Goal: Task Accomplishment & Management: Manage account settings

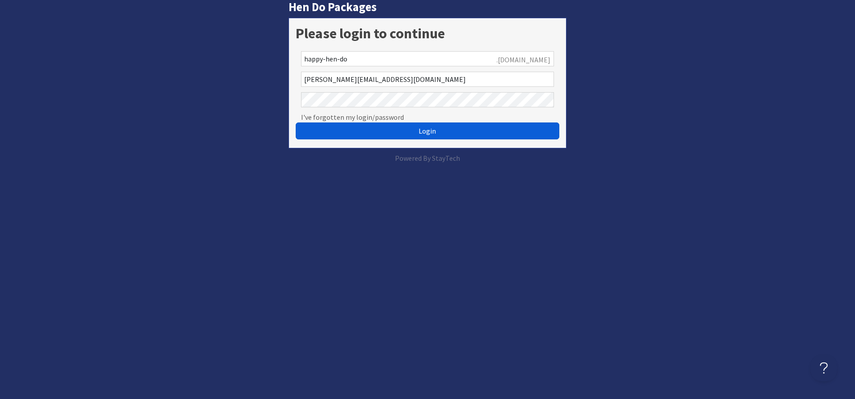
drag, startPoint x: 386, startPoint y: 133, endPoint x: 374, endPoint y: 131, distance: 11.8
click at [386, 133] on button "Login" at bounding box center [428, 130] width 264 height 17
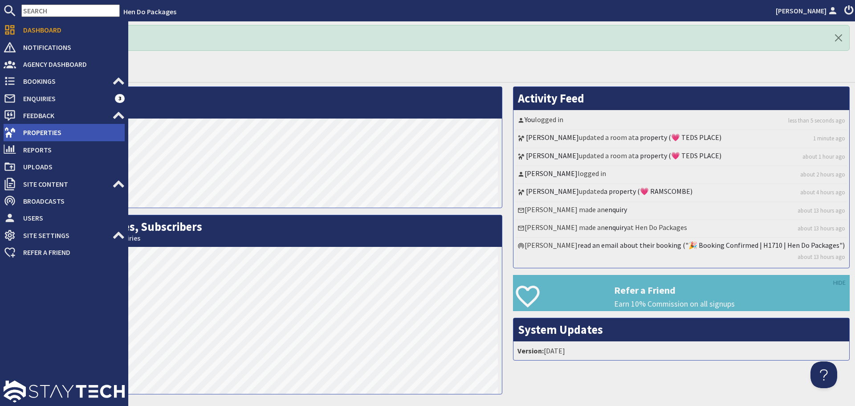
click at [23, 127] on span "Properties" at bounding box center [70, 132] width 109 height 14
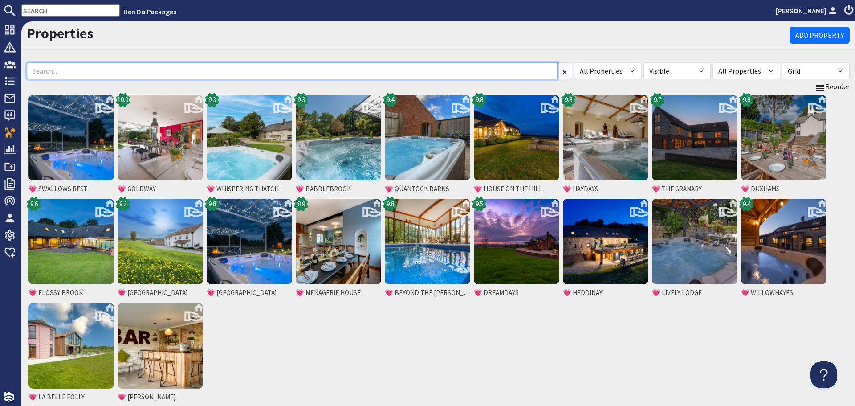
click at [138, 70] on input at bounding box center [292, 70] width 531 height 17
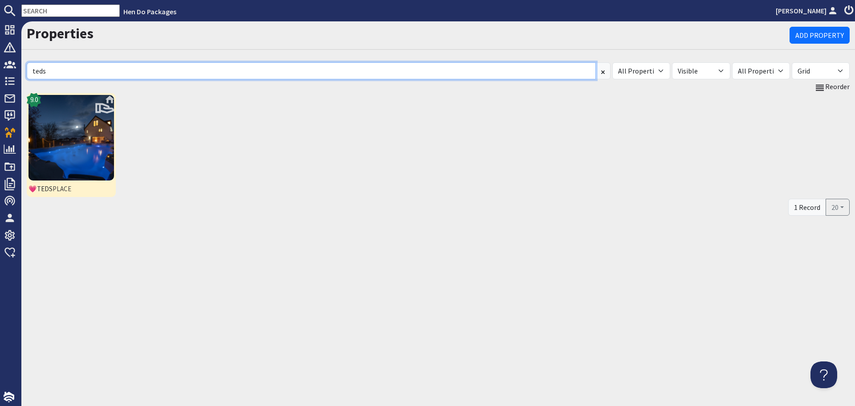
type input "teds"
click at [106, 131] on img at bounding box center [70, 137] width 85 height 85
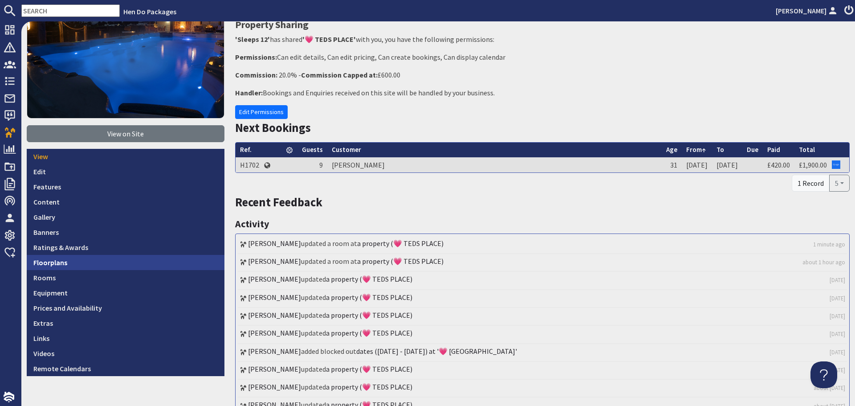
scroll to position [134, 0]
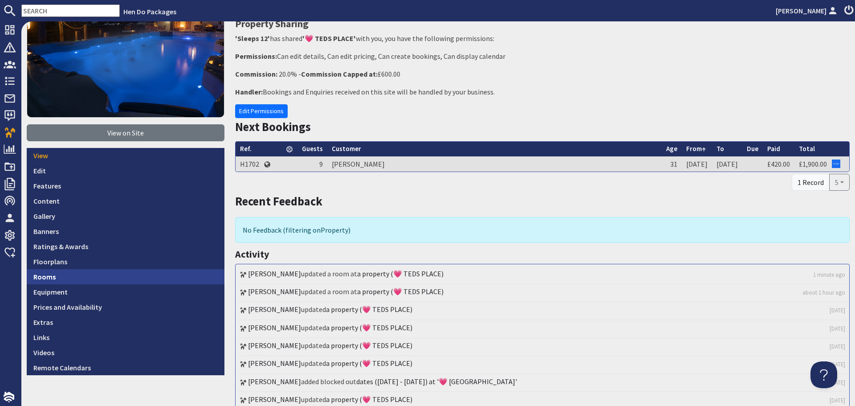
click at [50, 271] on link "Rooms" at bounding box center [126, 276] width 198 height 15
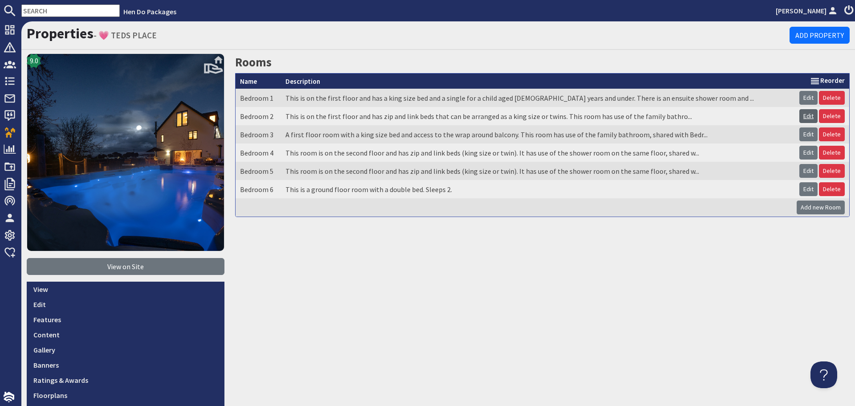
click at [799, 114] on link "Edit" at bounding box center [808, 116] width 18 height 14
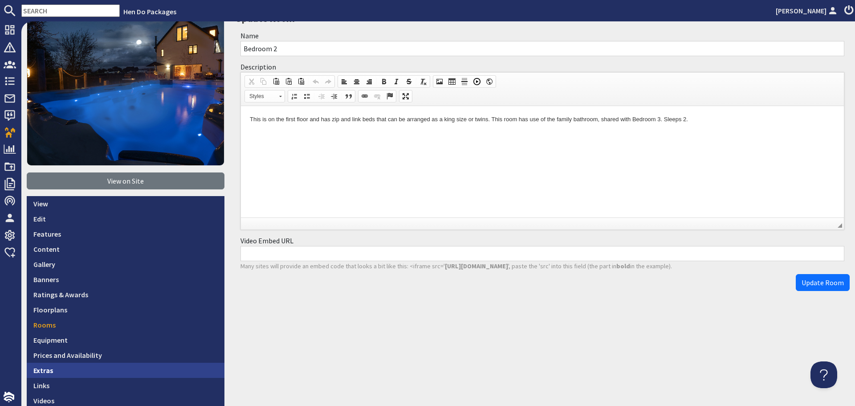
scroll to position [89, 0]
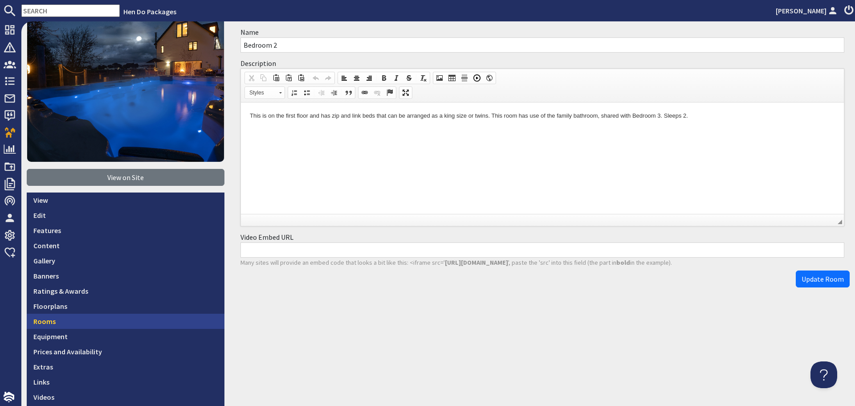
click at [92, 319] on link "Rooms" at bounding box center [126, 320] width 198 height 15
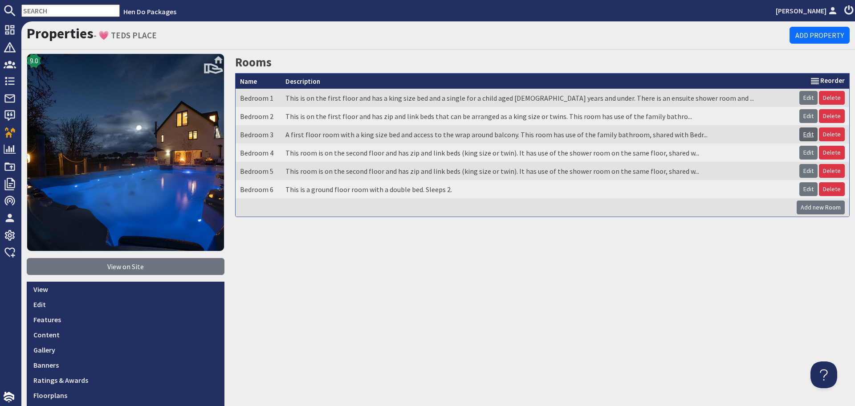
click at [804, 134] on link "Edit" at bounding box center [808, 134] width 18 height 14
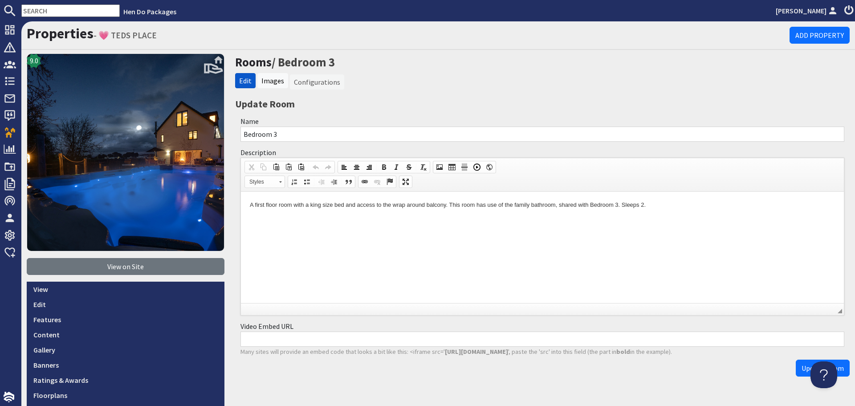
click at [617, 203] on p "A first floor room with a king size bed and access to the wrap around balcony. …" at bounding box center [542, 204] width 585 height 9
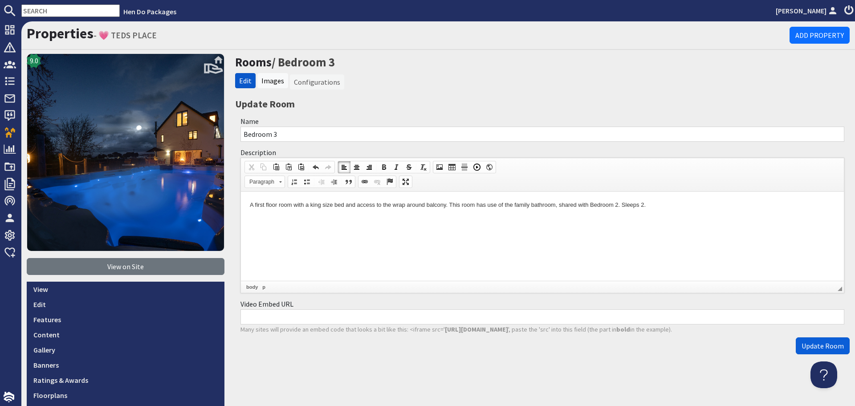
click at [836, 343] on span "Update Room" at bounding box center [822, 345] width 42 height 9
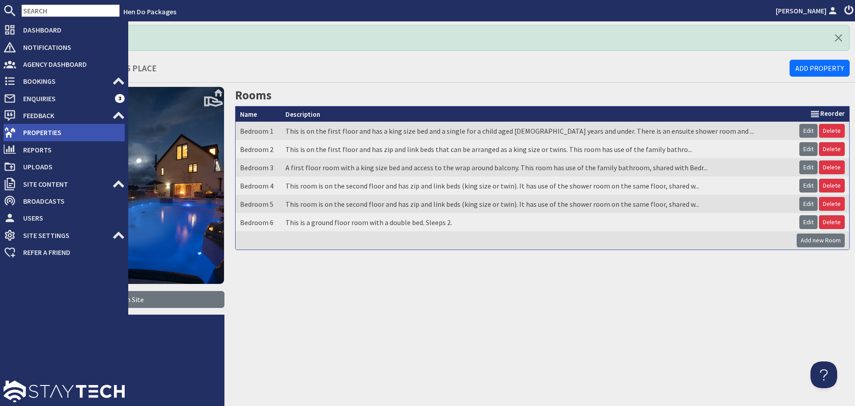
click at [15, 128] on icon at bounding box center [10, 132] width 12 height 12
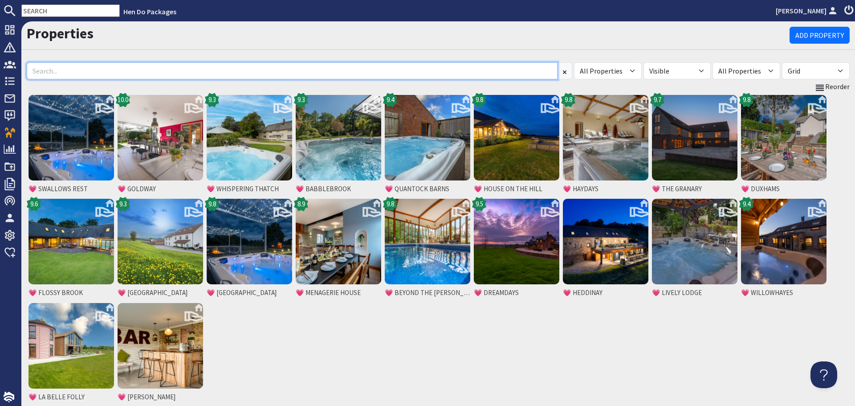
click at [184, 76] on input at bounding box center [292, 70] width 531 height 17
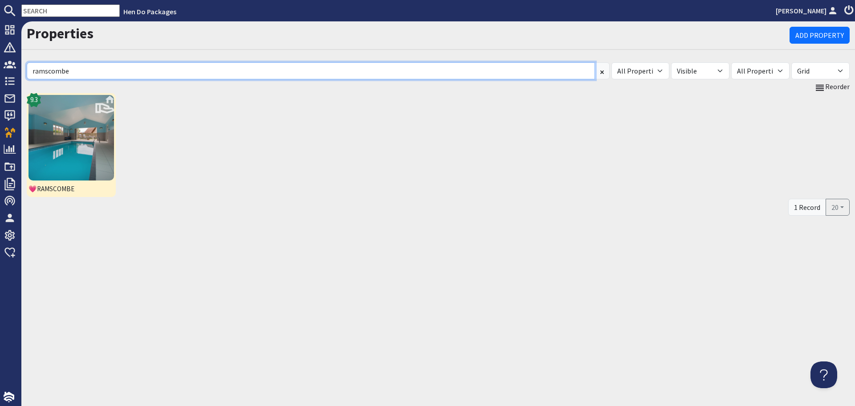
type input "ramscombe"
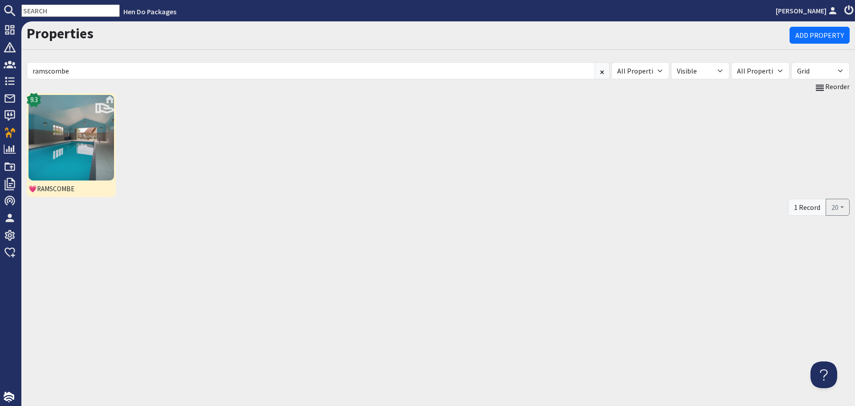
click at [115, 154] on link "💗 RAMSCOMBE 9.3" at bounding box center [71, 145] width 89 height 104
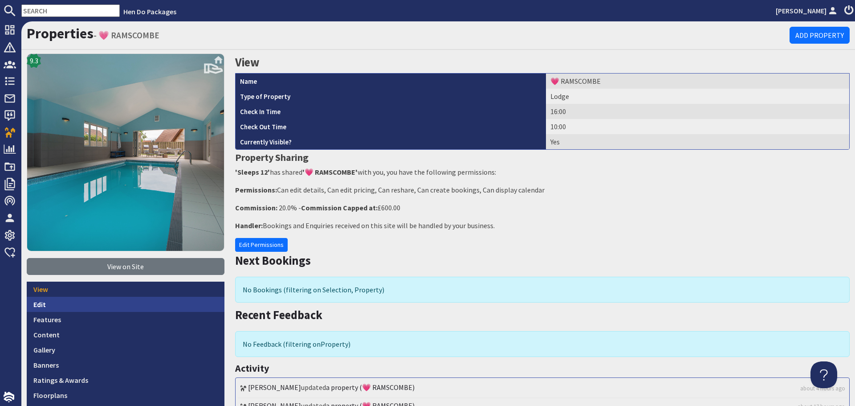
click at [82, 300] on link "Edit" at bounding box center [126, 303] width 198 height 15
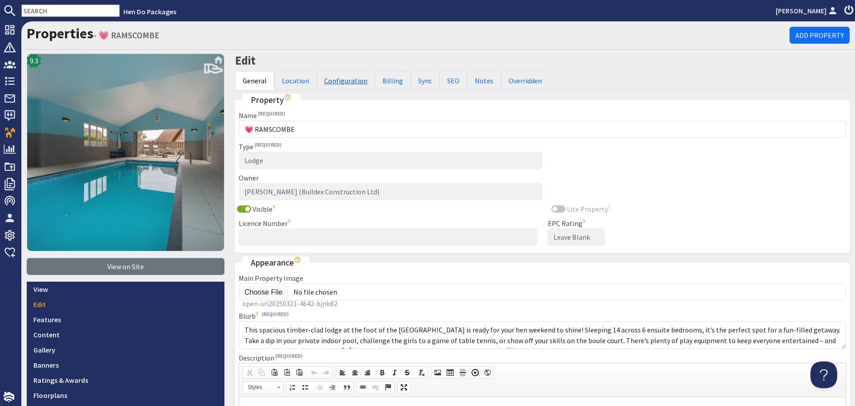
click at [342, 77] on link "Configuration" at bounding box center [346, 80] width 58 height 19
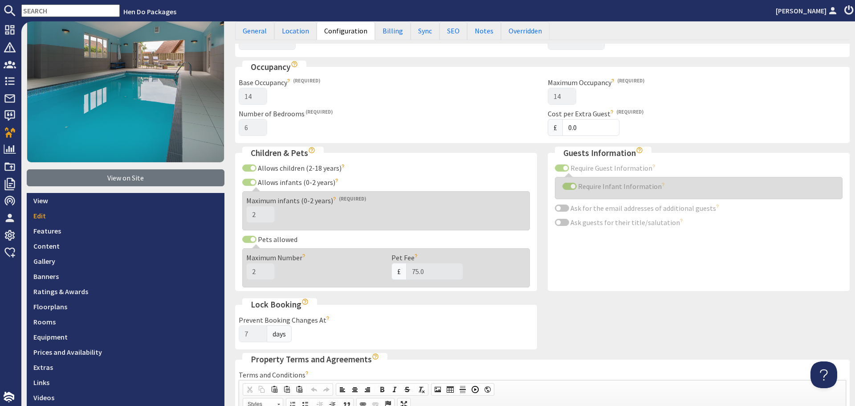
scroll to position [89, 0]
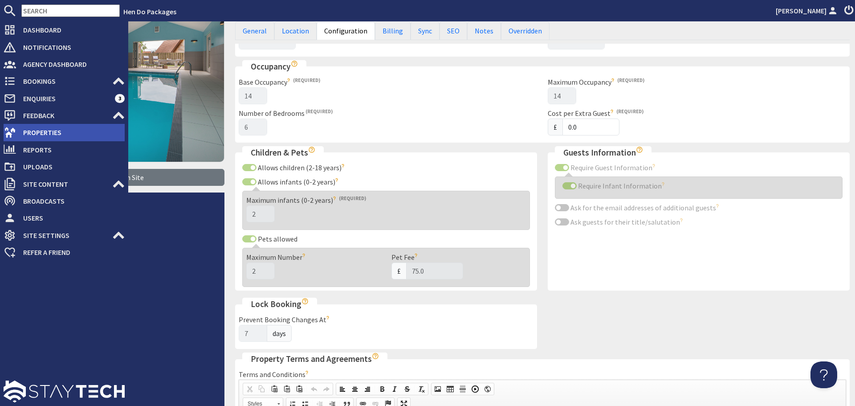
click at [6, 134] on use at bounding box center [9, 132] width 11 height 10
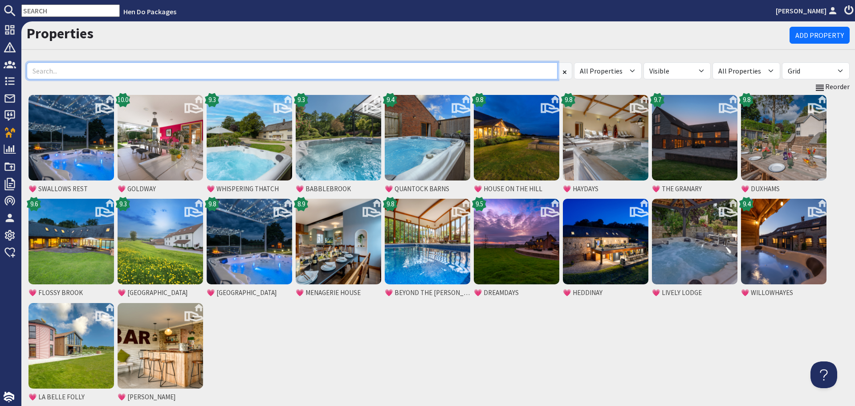
click at [122, 73] on input at bounding box center [292, 70] width 531 height 17
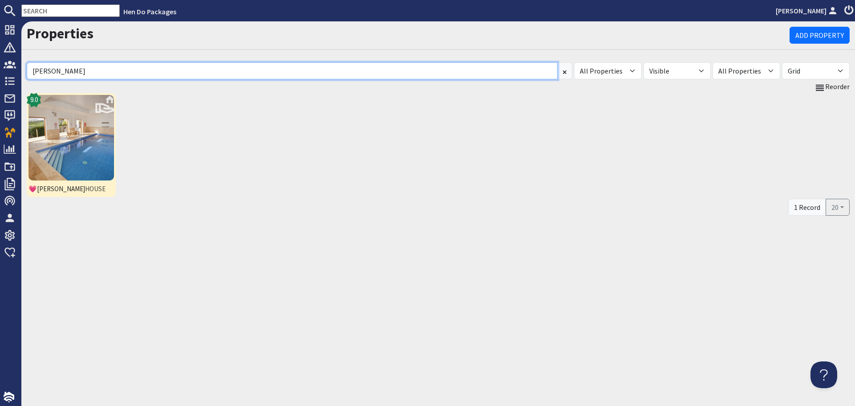
type input "berry"
click at [99, 150] on img at bounding box center [70, 137] width 85 height 85
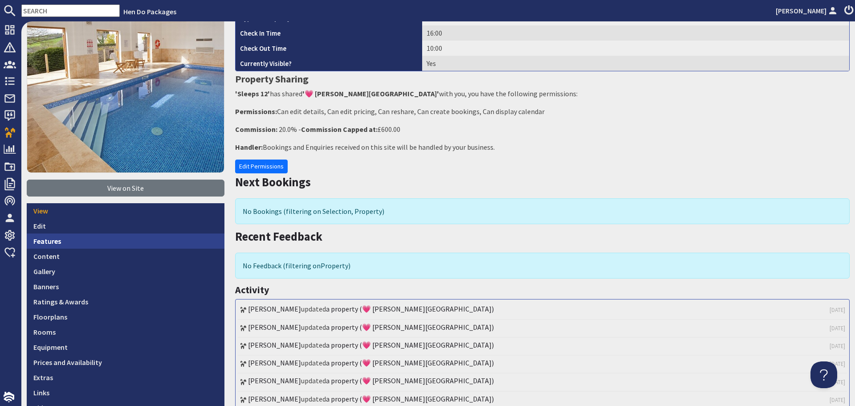
scroll to position [89, 0]
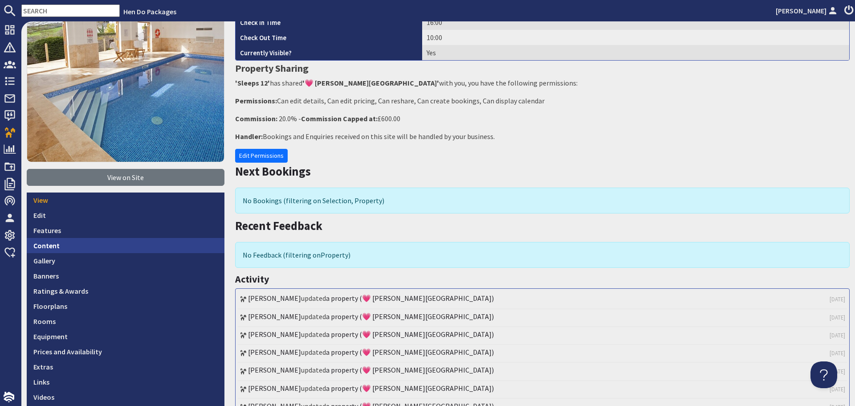
click at [90, 241] on link "Content" at bounding box center [126, 245] width 198 height 15
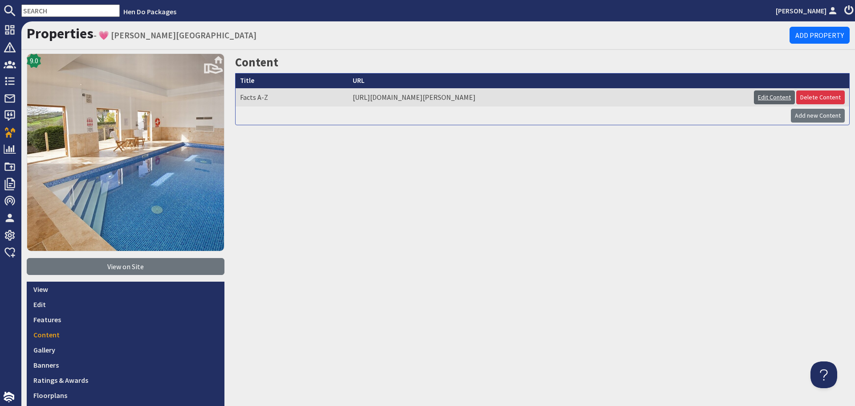
click at [759, 98] on link "Edit Content" at bounding box center [774, 97] width 41 height 14
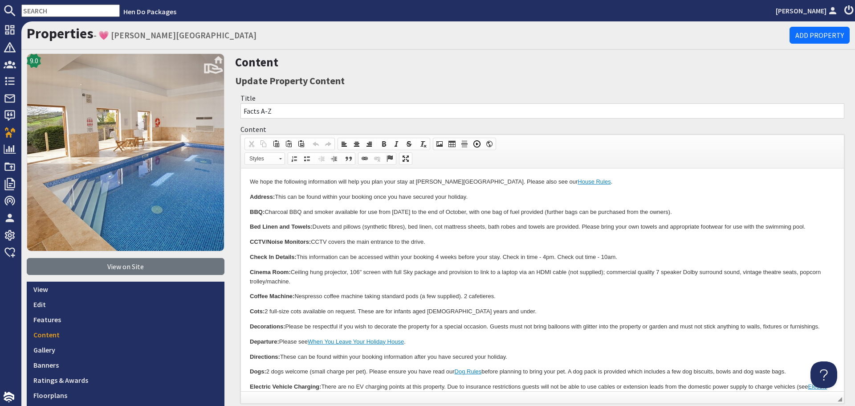
click at [575, 242] on p "CCTV/Noise Monitors: CCTV covers the main entrance to the drive." at bounding box center [542, 241] width 585 height 9
